Goal: Information Seeking & Learning: Find specific fact

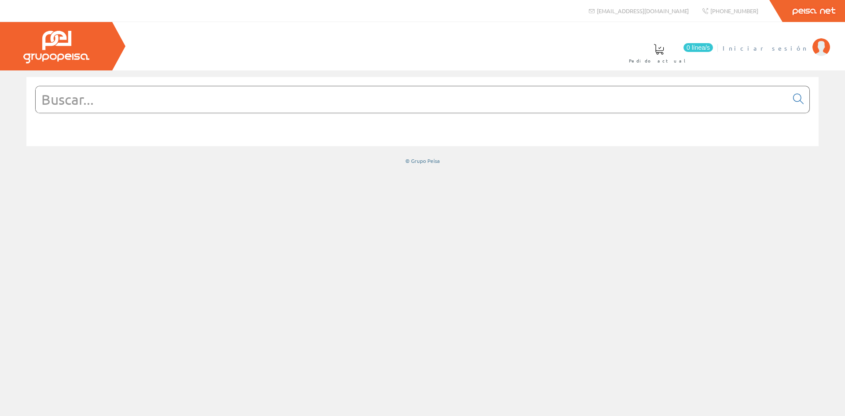
click at [793, 47] on span "Iniciar sesión" at bounding box center [765, 48] width 85 height 9
click at [64, 95] on input "text" at bounding box center [412, 99] width 752 height 26
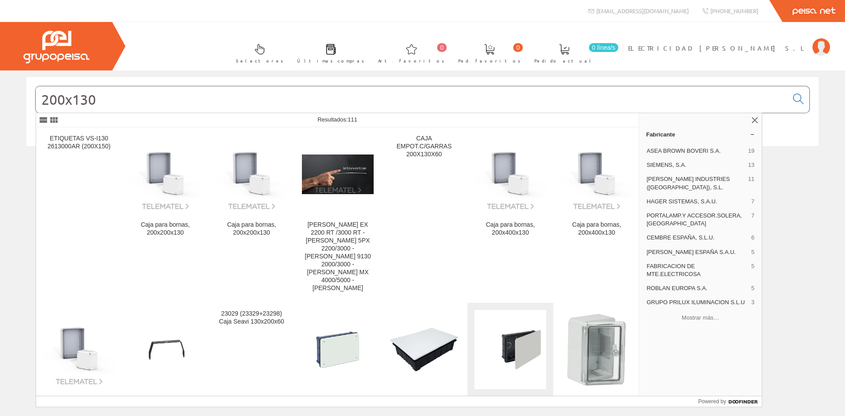
type input "200x130"
click at [523, 346] on figure at bounding box center [511, 349] width 72 height 79
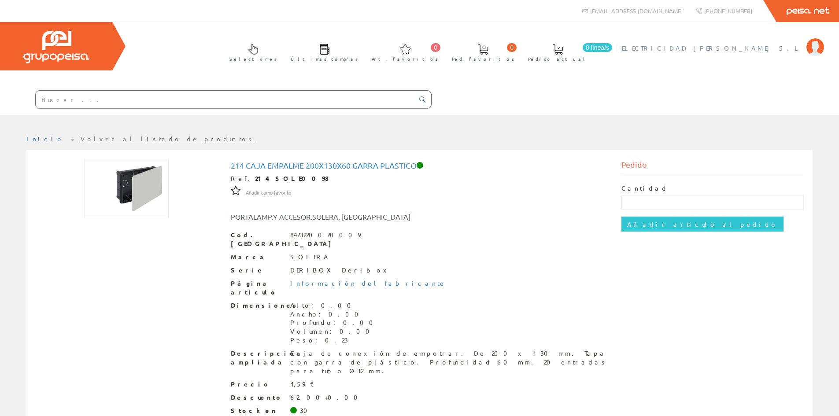
click at [817, 48] on img at bounding box center [815, 47] width 18 height 18
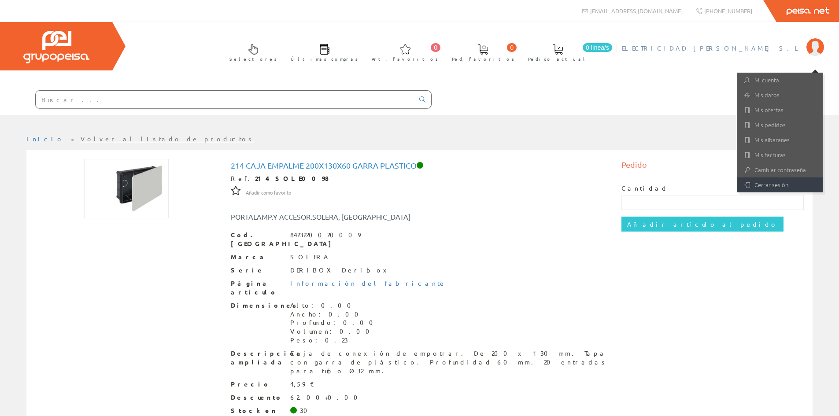
click at [764, 181] on link "Cerrar sesión" at bounding box center [780, 184] width 86 height 15
